Goal: Navigation & Orientation: Find specific page/section

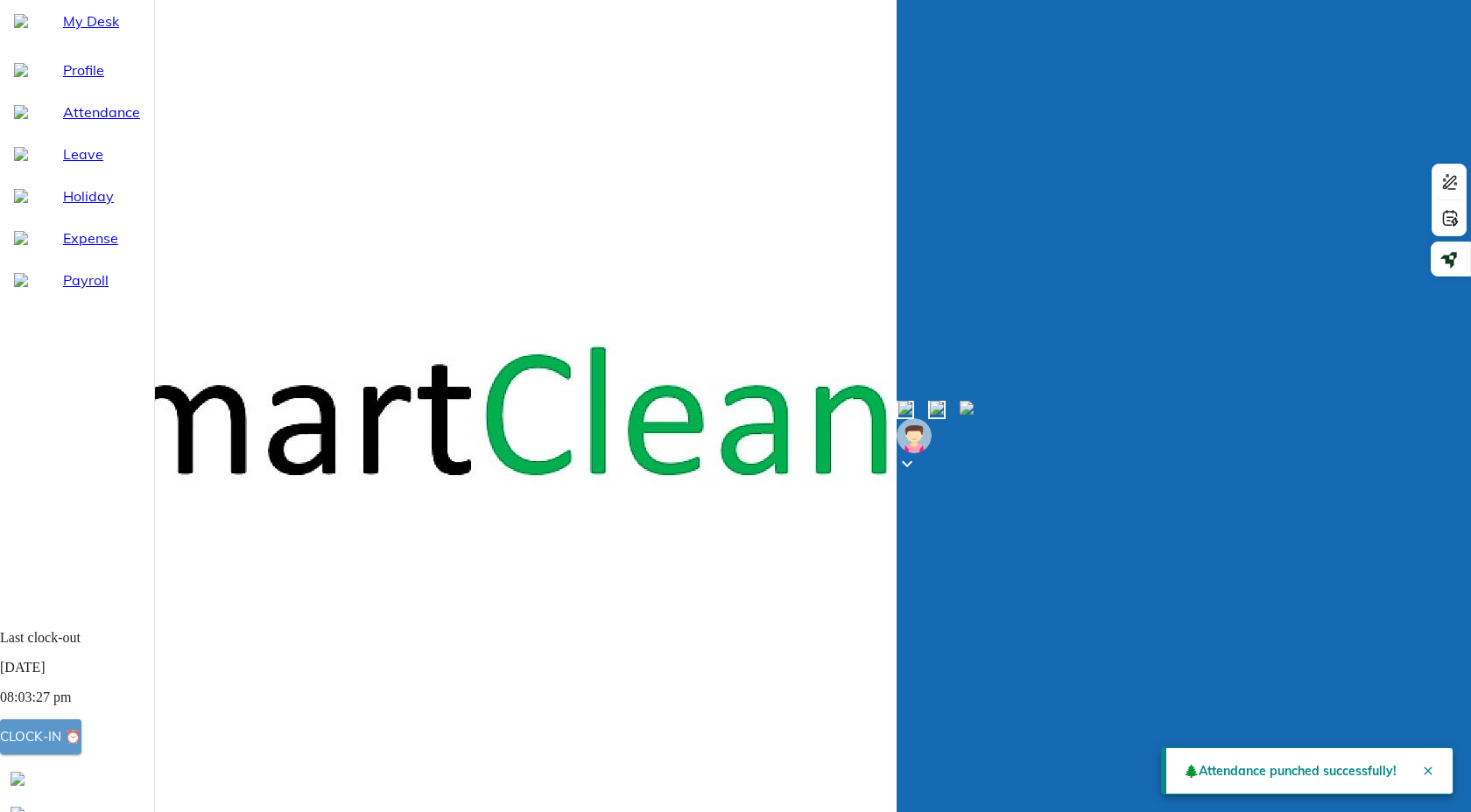
click at [81, 752] on button "Clock-in ⏰" at bounding box center [41, 737] width 81 height 35
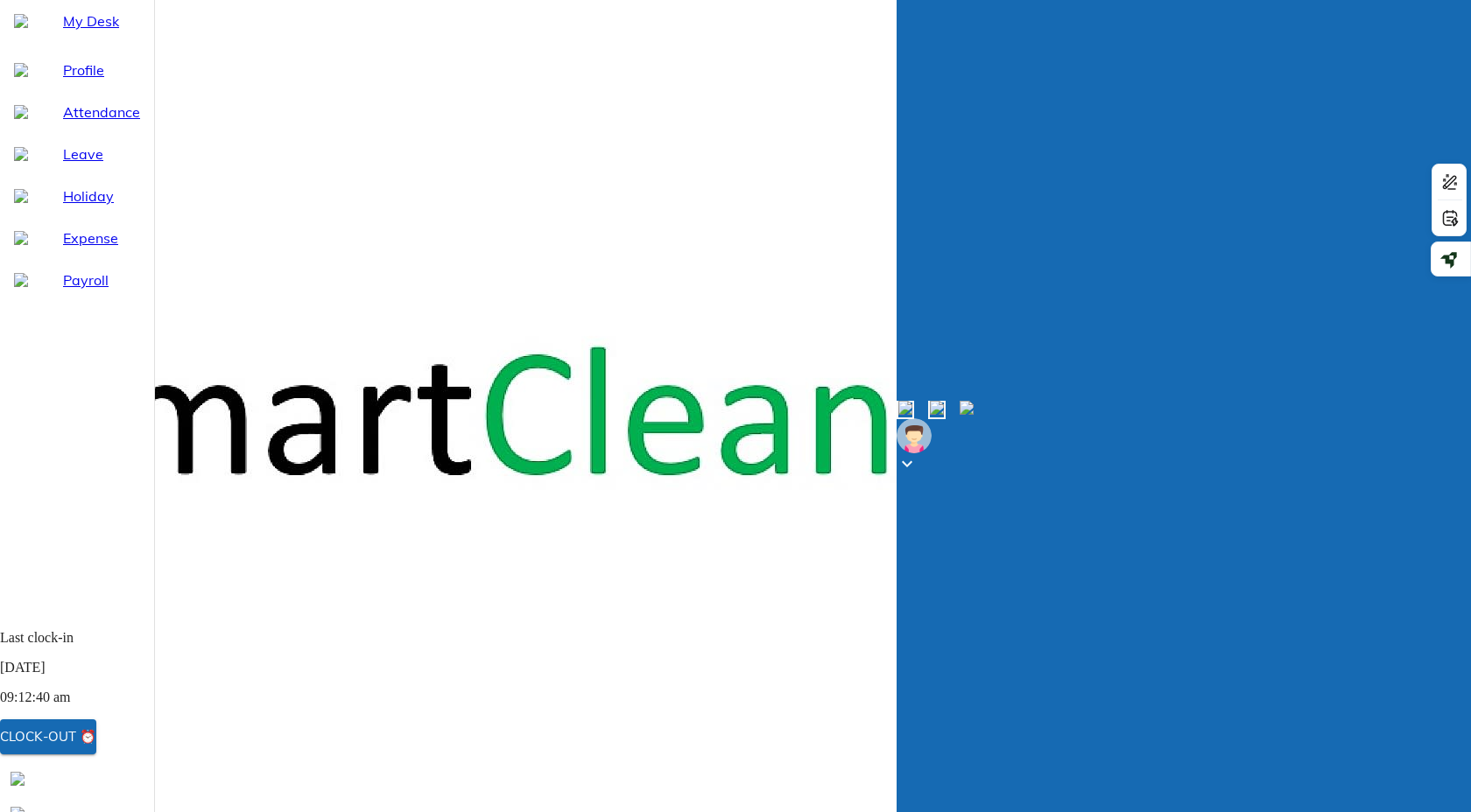
click at [63, 80] on span "Profile" at bounding box center [101, 69] width 77 height 21
click at [63, 31] on span "My Desk" at bounding box center [101, 20] width 77 height 21
click at [63, 123] on span "Attendance" at bounding box center [101, 112] width 77 height 21
select select "8"
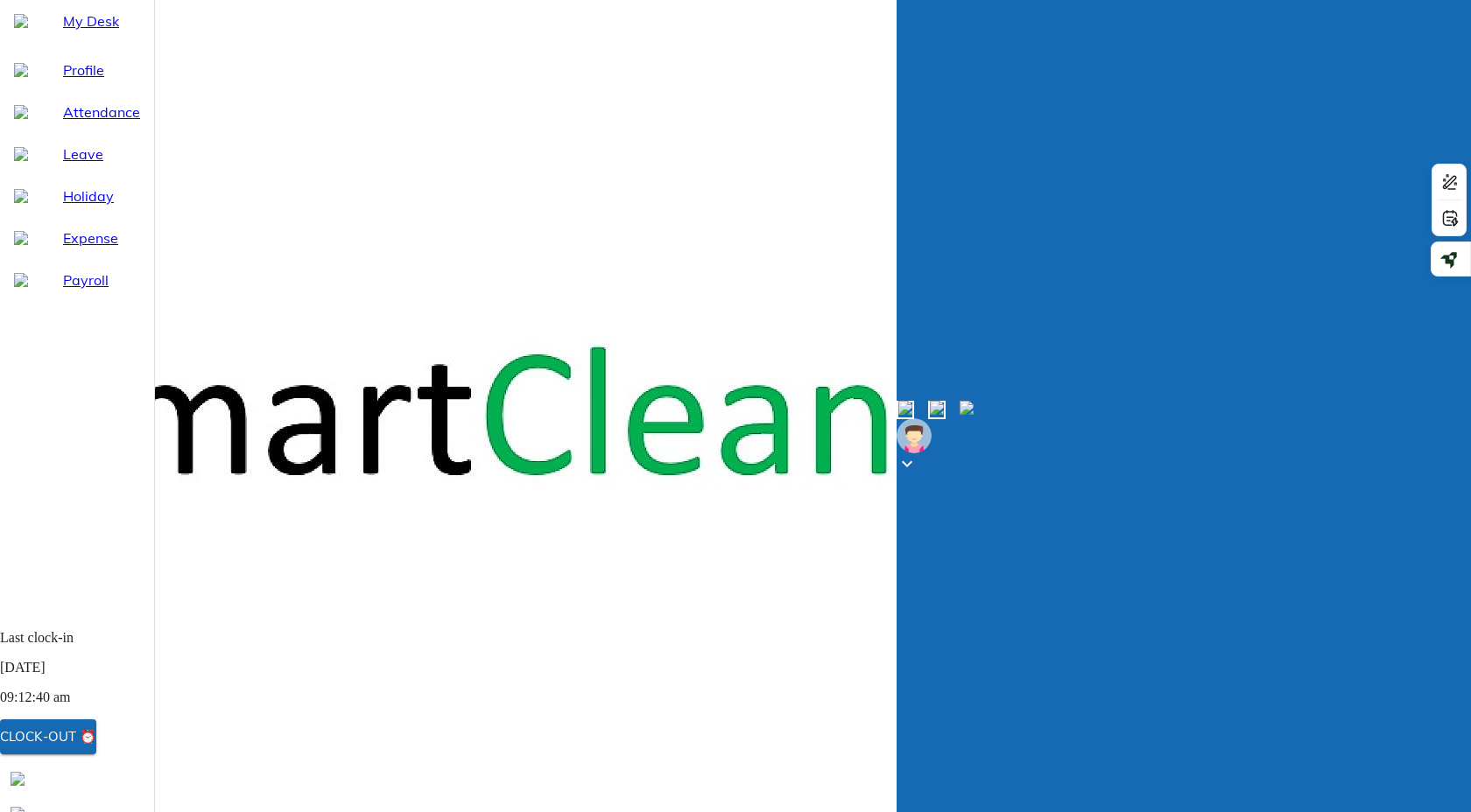
click at [57, 42] on div "My Desk" at bounding box center [77, 20] width 154 height 42
click at [69, 164] on span "Leave" at bounding box center [101, 153] width 77 height 21
select select "8"
click at [65, 31] on span "My Desk" at bounding box center [101, 20] width 77 height 21
click at [63, 164] on span "Leave" at bounding box center [101, 153] width 77 height 21
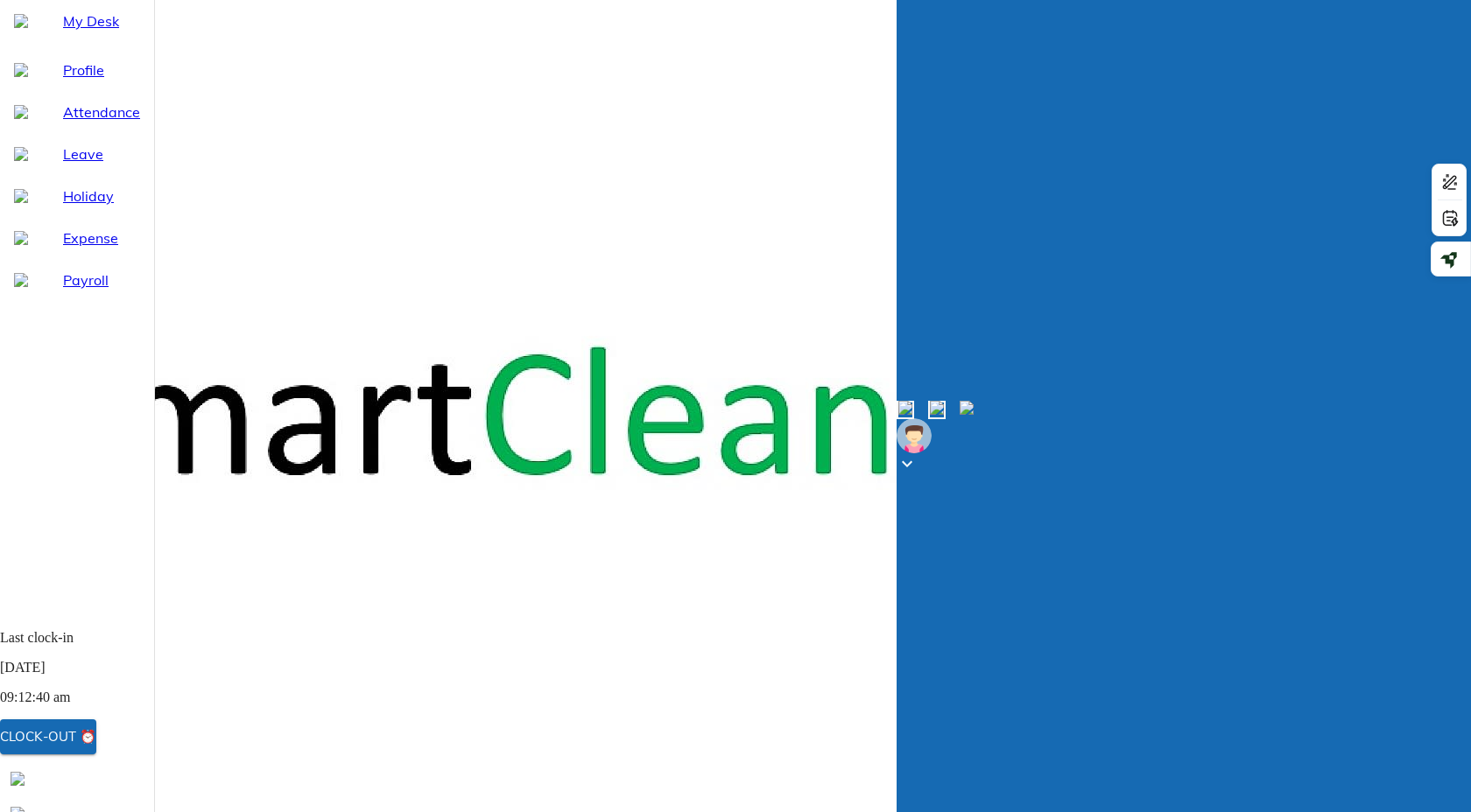
select select "8"
click at [63, 31] on span "My Desk" at bounding box center [101, 20] width 77 height 21
